Goal: Find specific page/section: Find specific page/section

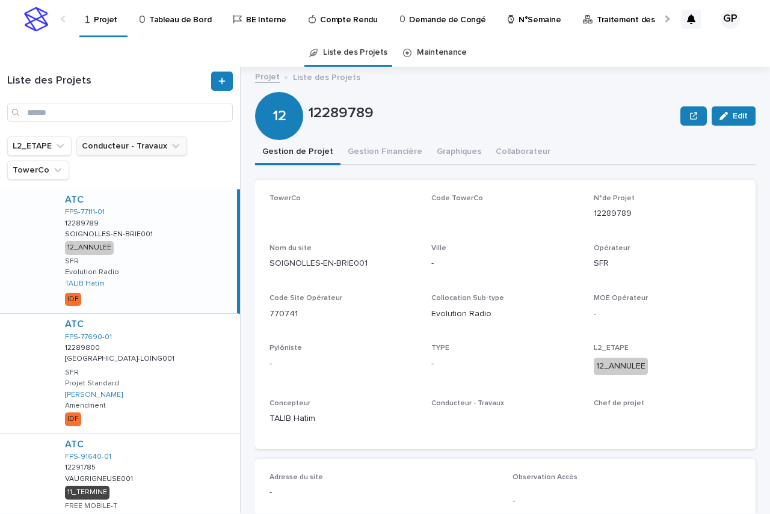
click at [97, 145] on button "Conducteur - Travaux" at bounding box center [131, 146] width 111 height 19
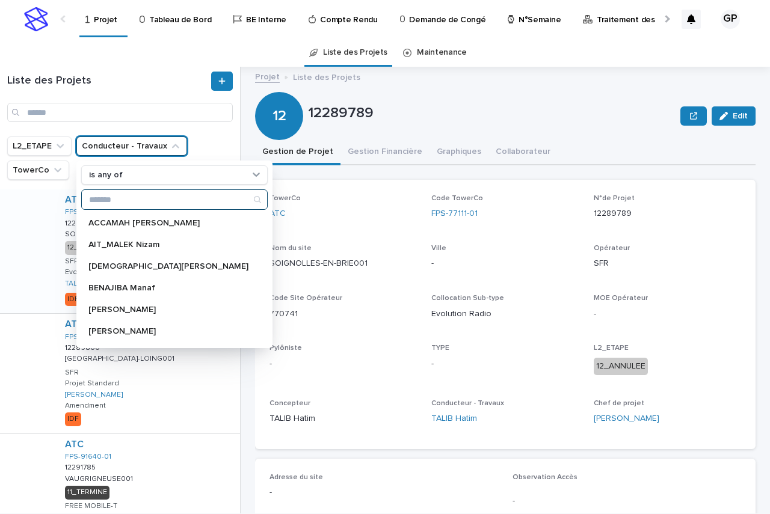
click at [111, 199] on input "Search" at bounding box center [174, 199] width 185 height 19
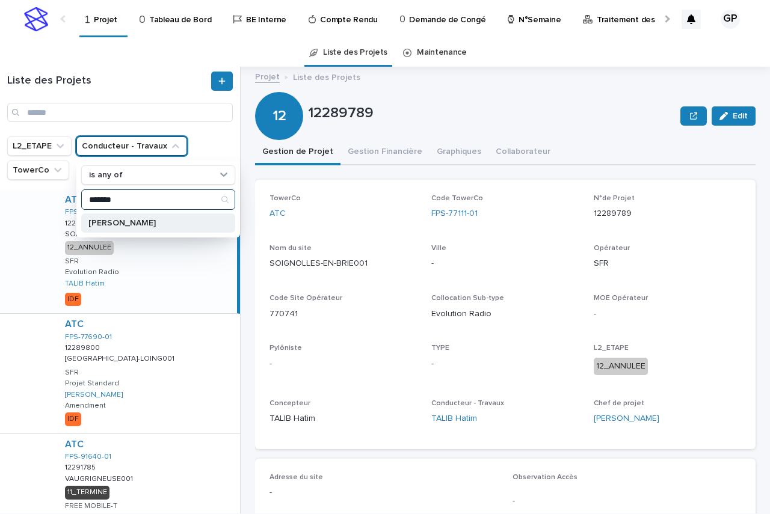
type input "*******"
click at [130, 226] on p "GUERLAY Pascal" at bounding box center [152, 223] width 128 height 8
click at [173, 14] on p "Tableau de Bord" at bounding box center [180, 12] width 62 height 25
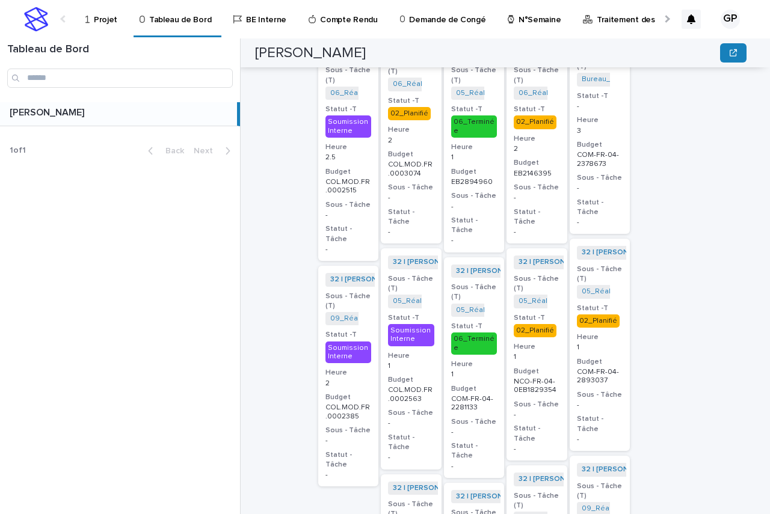
scroll to position [771, 0]
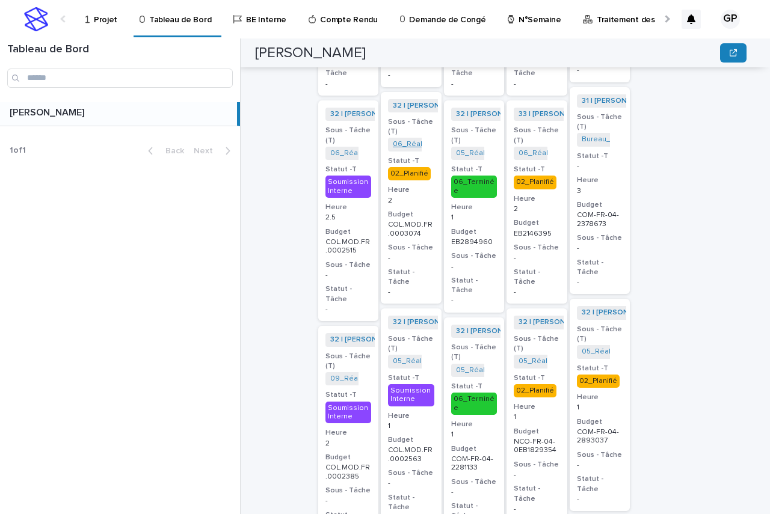
click at [409, 140] on link "06_Réalisation Trame APD_COL.MOD.FR.0003074" at bounding box center [498, 144] width 211 height 8
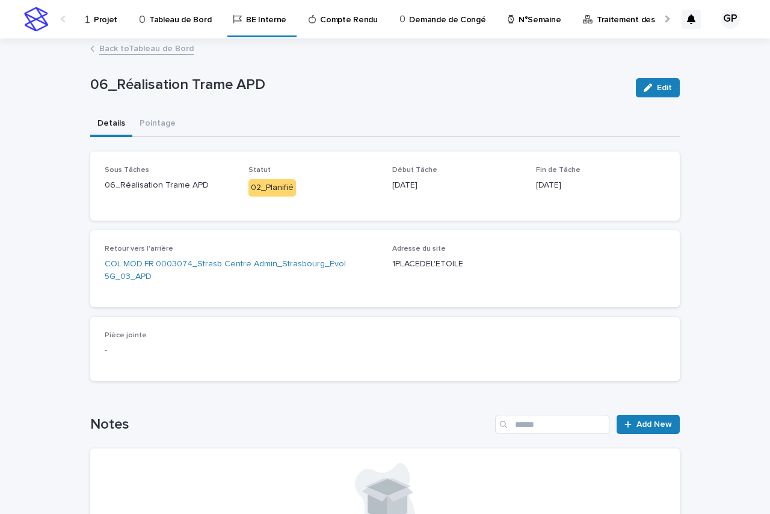
click at [155, 48] on link "Back to Tableau de Bord" at bounding box center [146, 48] width 94 height 14
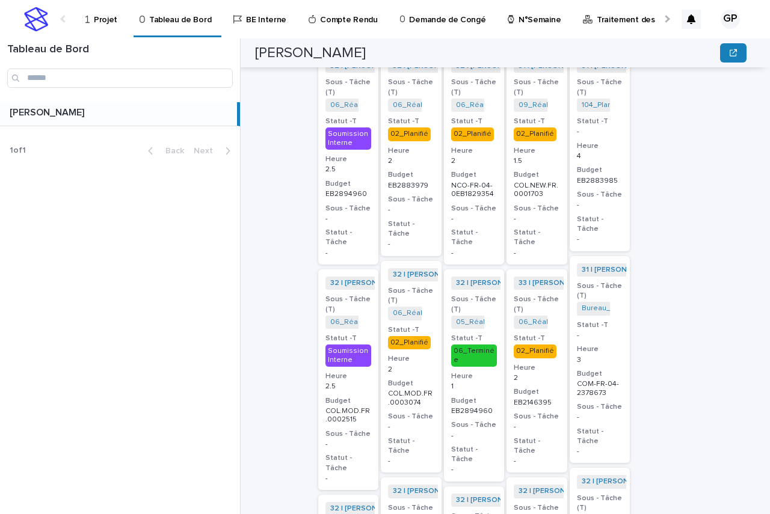
scroll to position [662, 0]
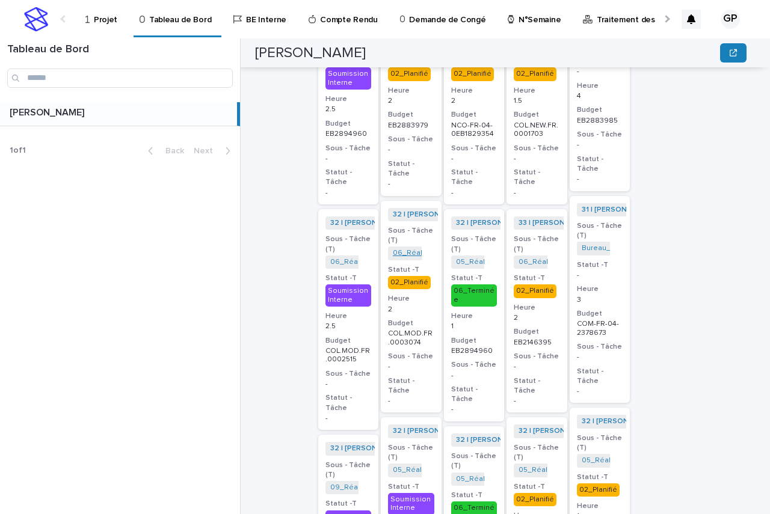
click at [405, 249] on link "06_Réalisation Trame APD_COL.MOD.FR.0003074" at bounding box center [498, 253] width 211 height 8
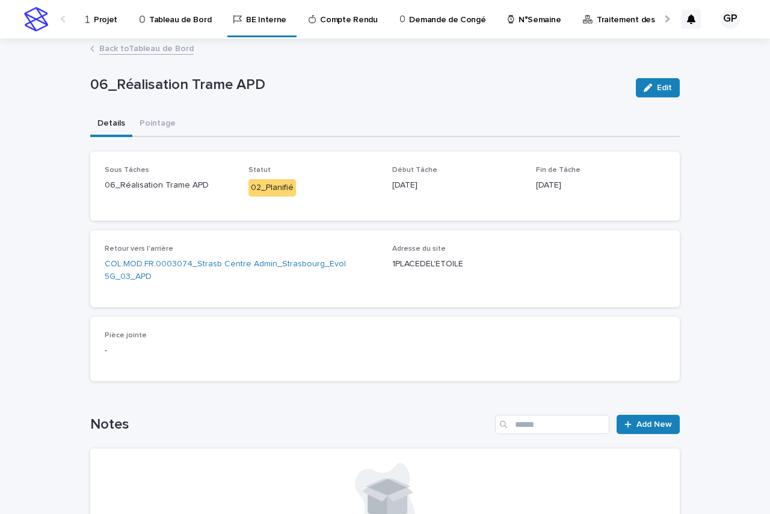
click at [162, 48] on link "Back to Tableau de Bord" at bounding box center [146, 48] width 94 height 14
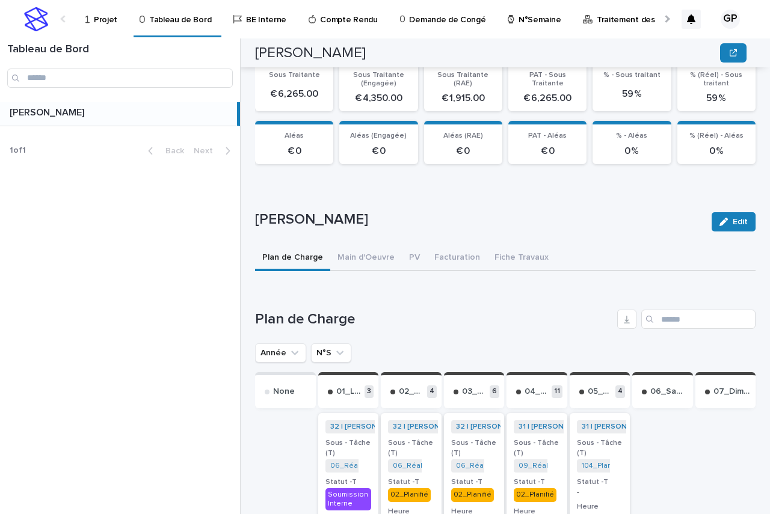
scroll to position [361, 0]
